Goal: Task Accomplishment & Management: Manage account settings

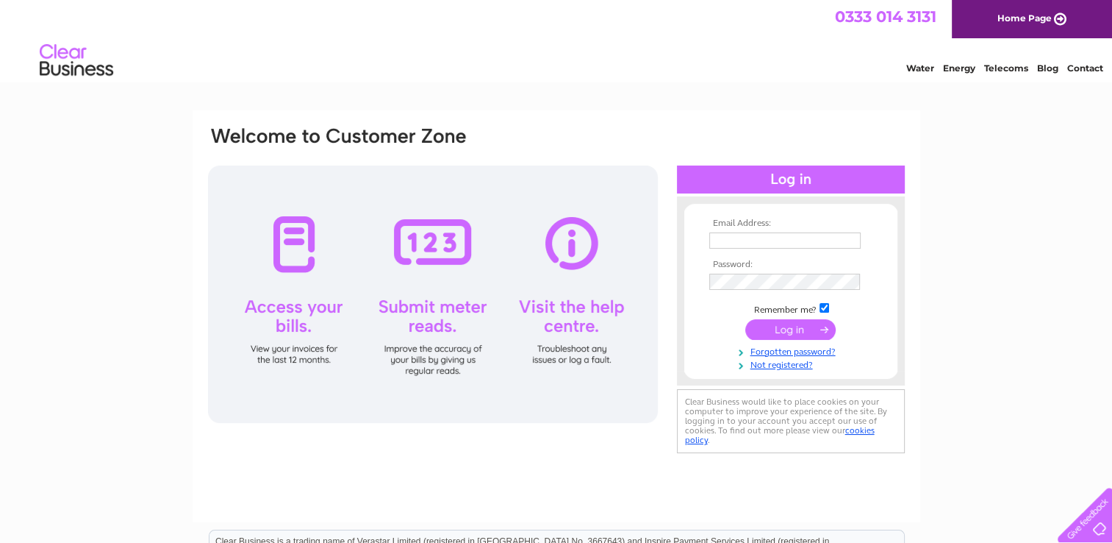
type input "info@culkeinpods.co.uk"
click at [793, 334] on input "submit" at bounding box center [790, 329] width 90 height 21
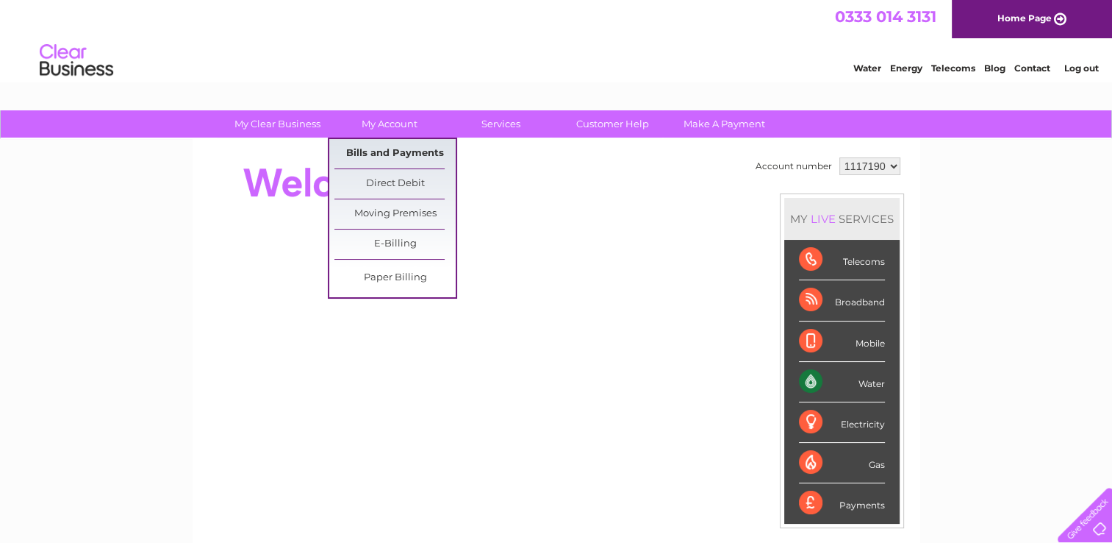
click at [385, 148] on link "Bills and Payments" at bounding box center [395, 153] width 121 height 29
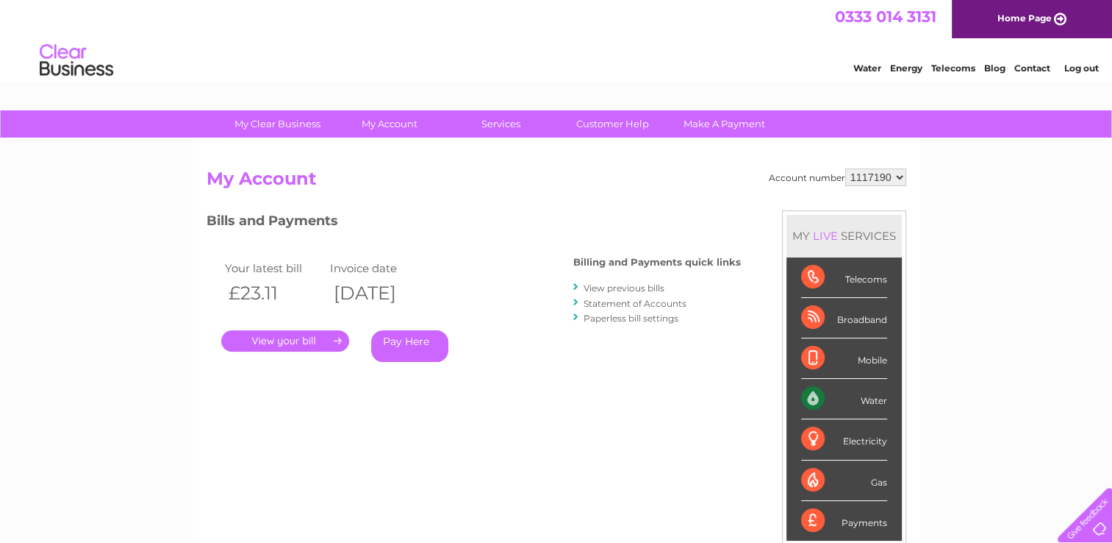
click at [300, 343] on link "." at bounding box center [285, 340] width 128 height 21
